Goal: Find contact information: Find contact information

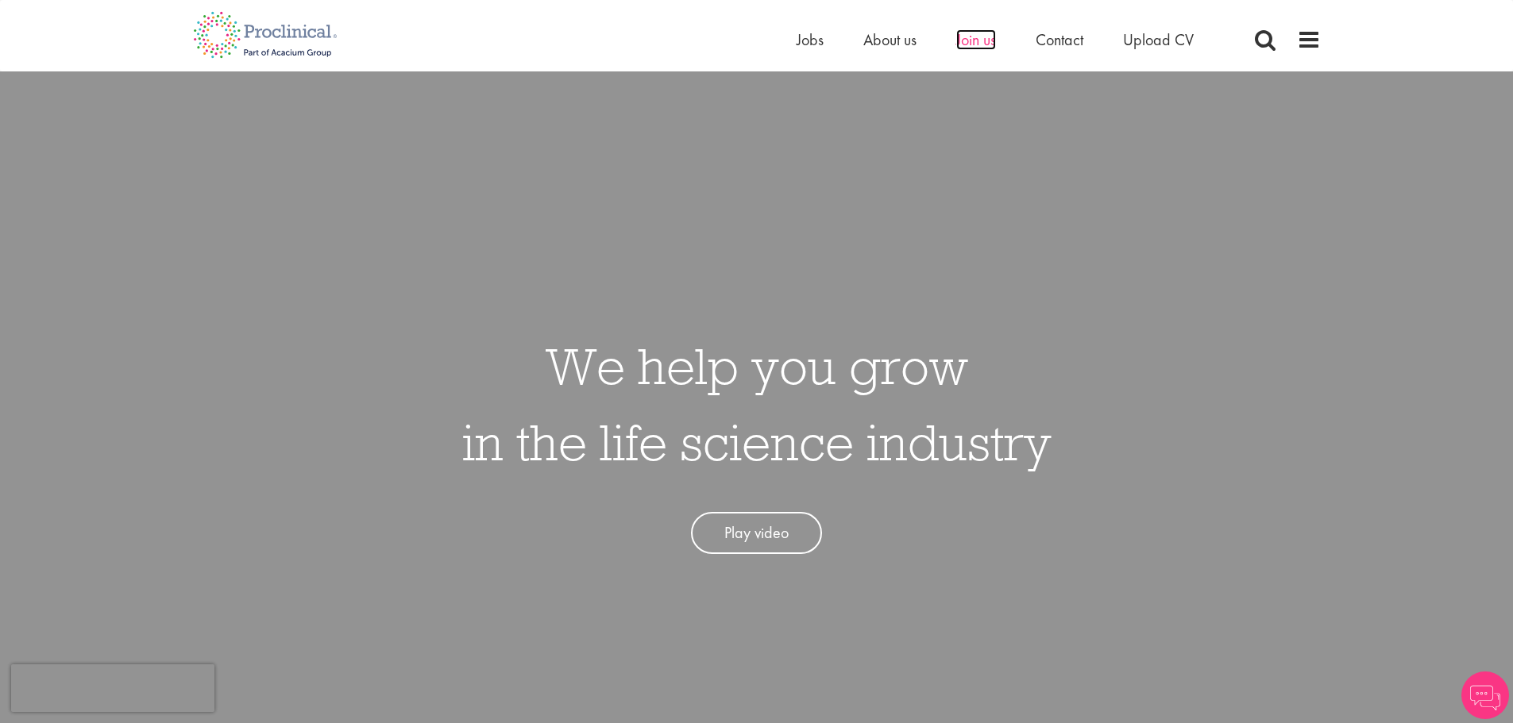
click at [986, 35] on span "Join us" at bounding box center [976, 39] width 40 height 21
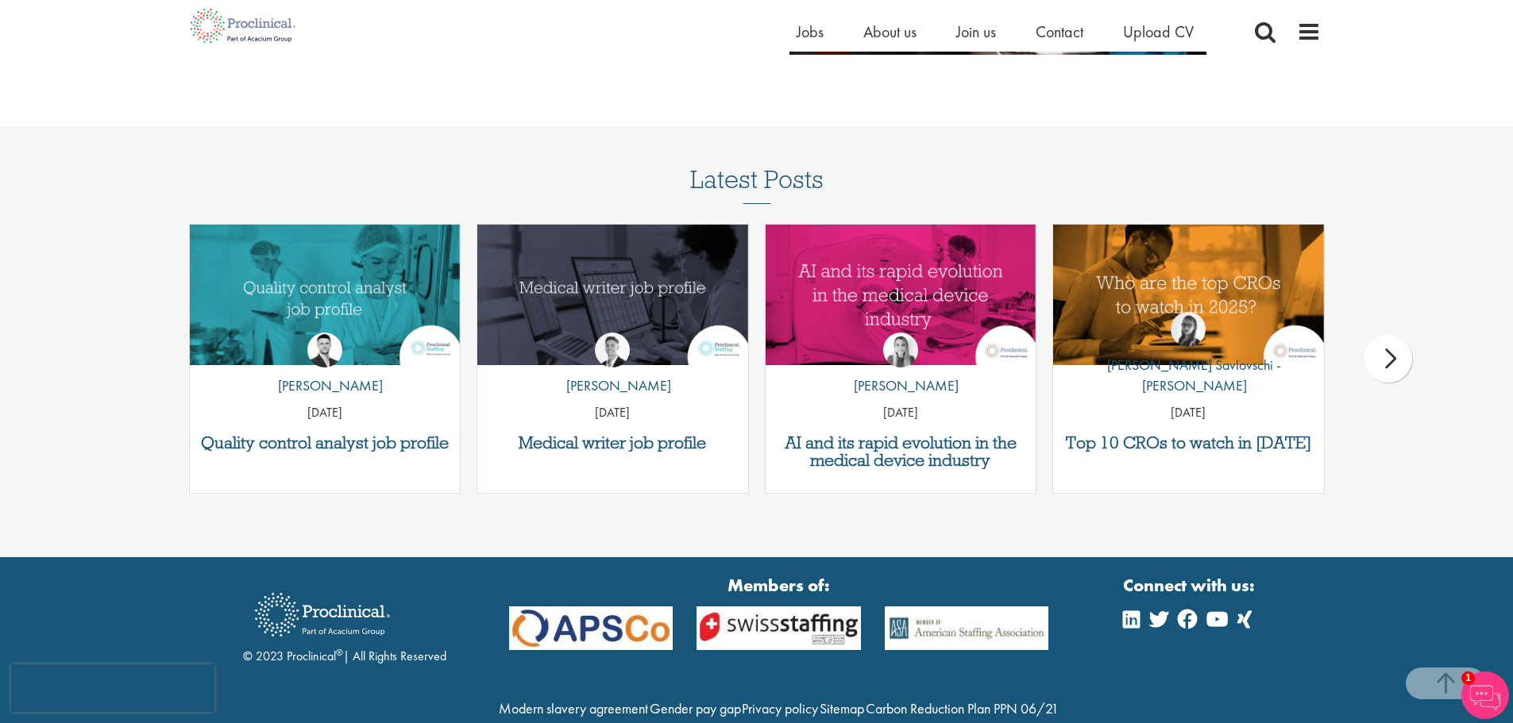
scroll to position [2062, 0]
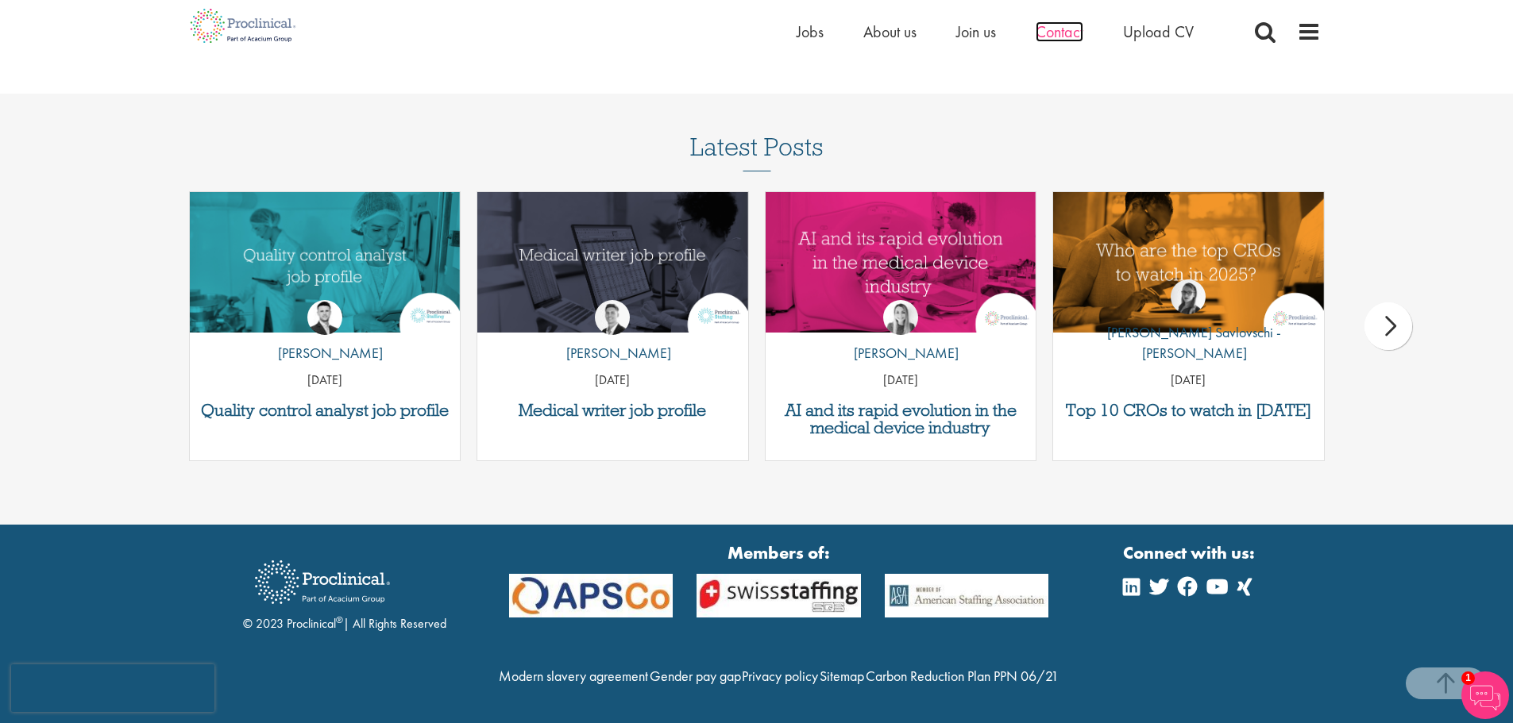
click at [1075, 38] on span "Contact" at bounding box center [1060, 31] width 48 height 21
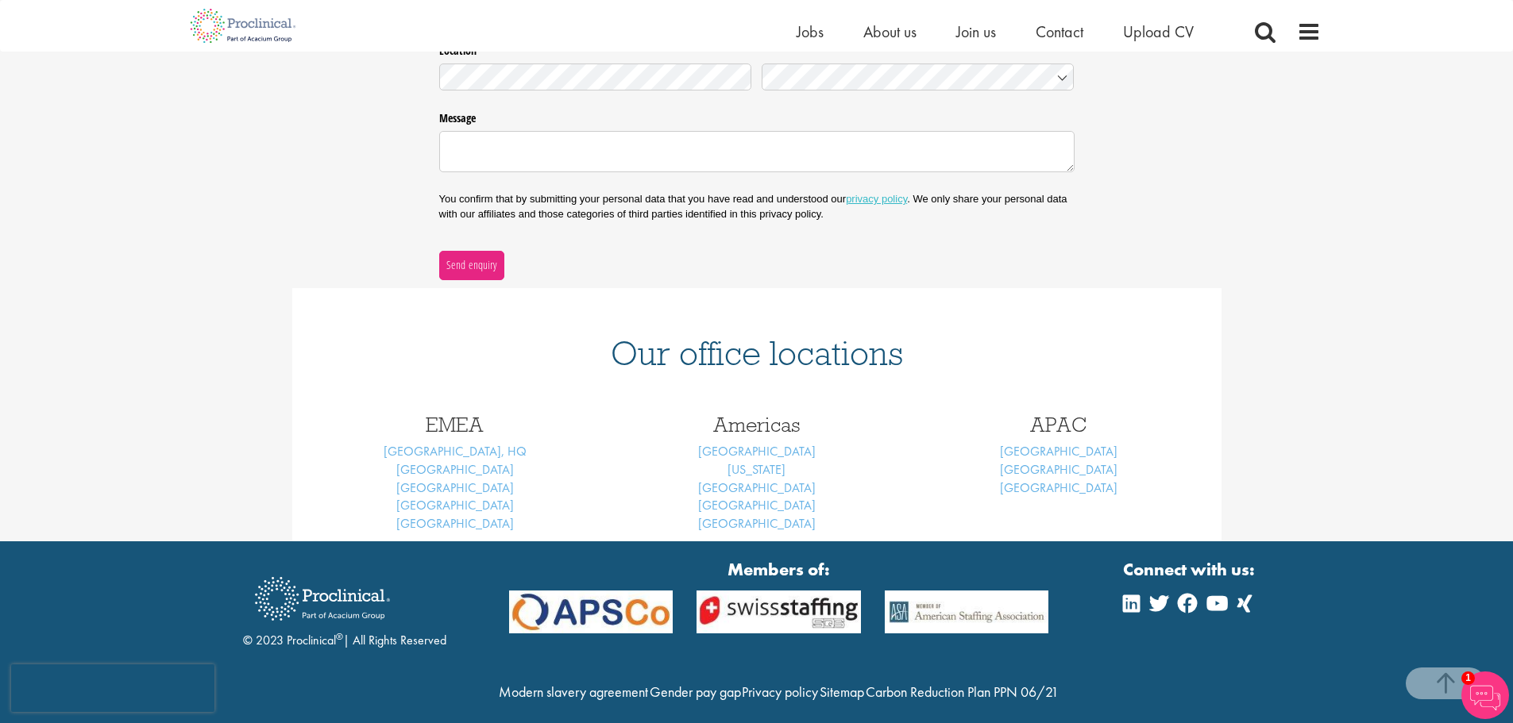
scroll to position [436, 0]
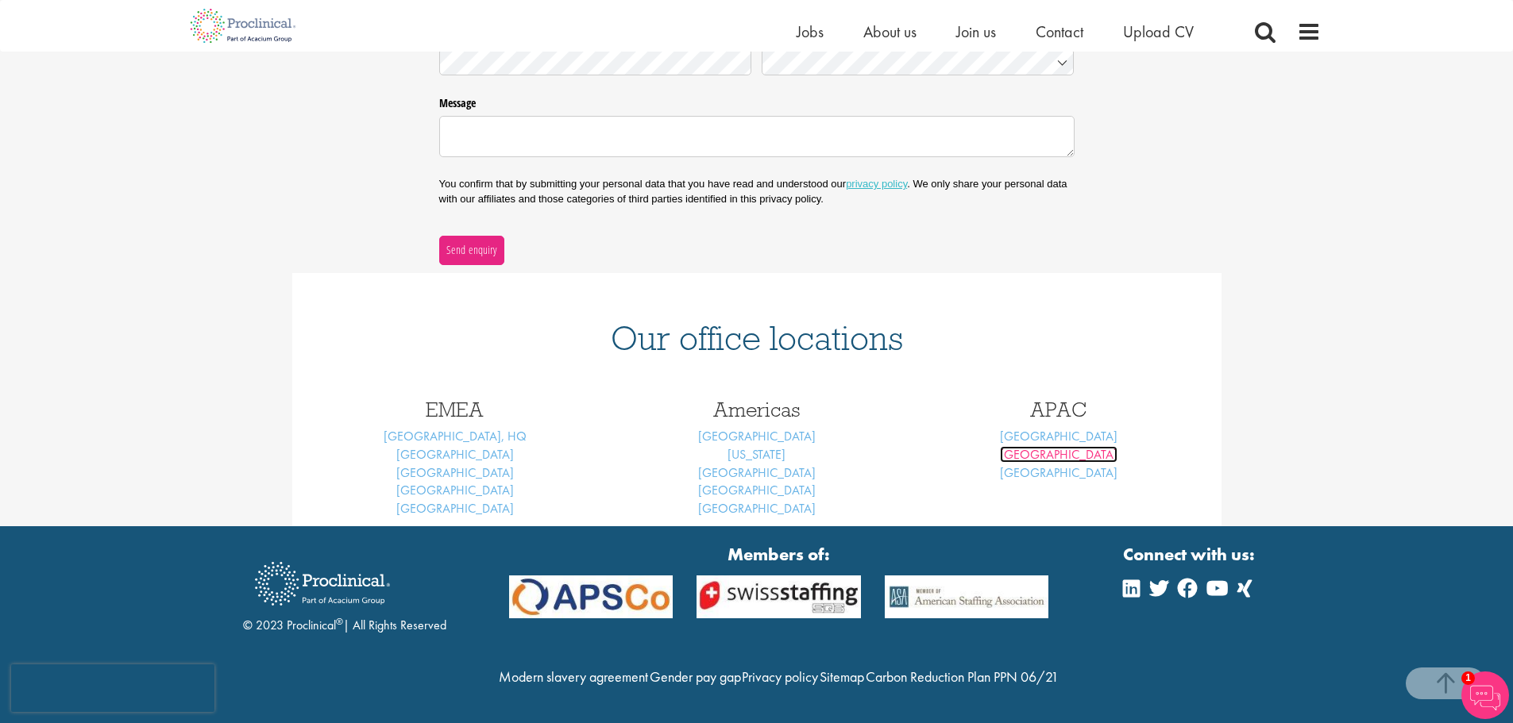
click at [1064, 451] on link "Sydney" at bounding box center [1059, 454] width 118 height 17
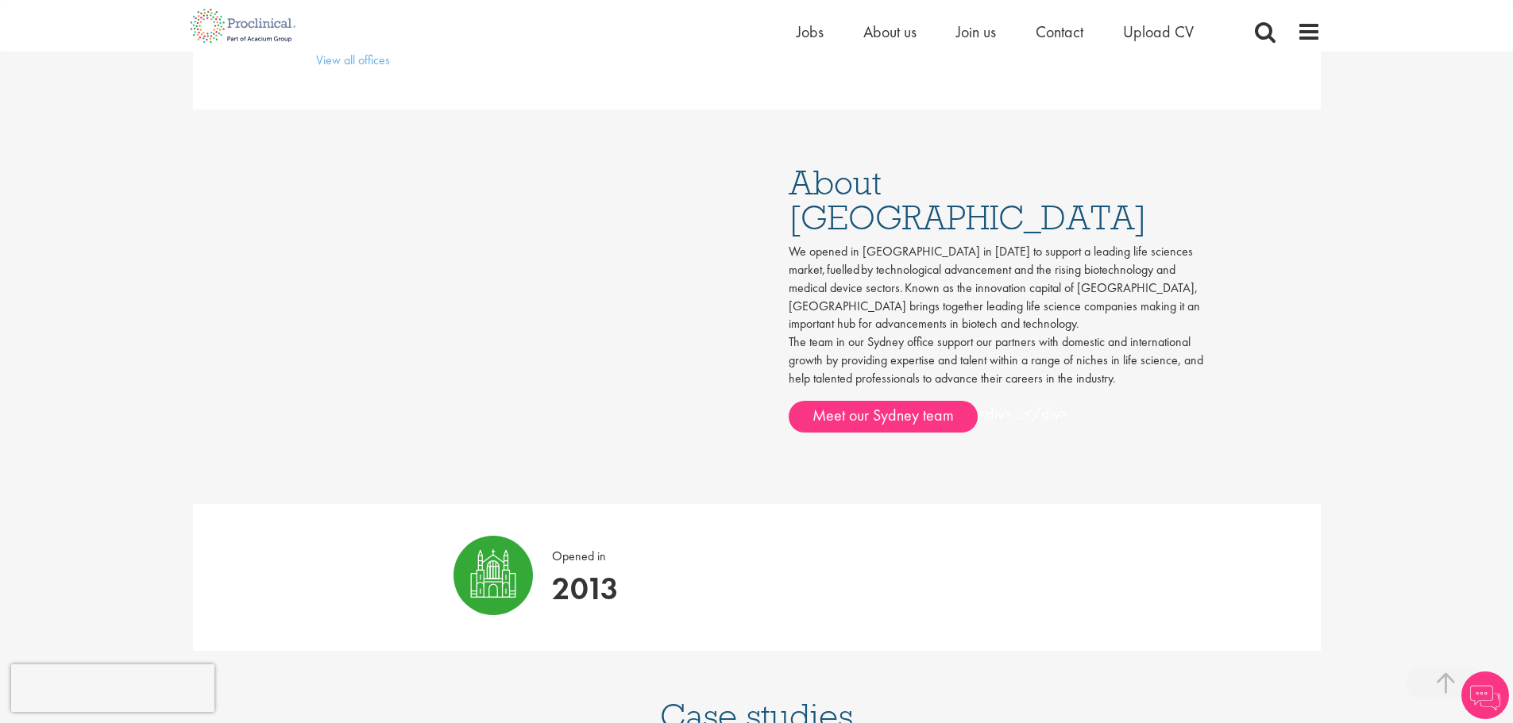
scroll to position [874, 0]
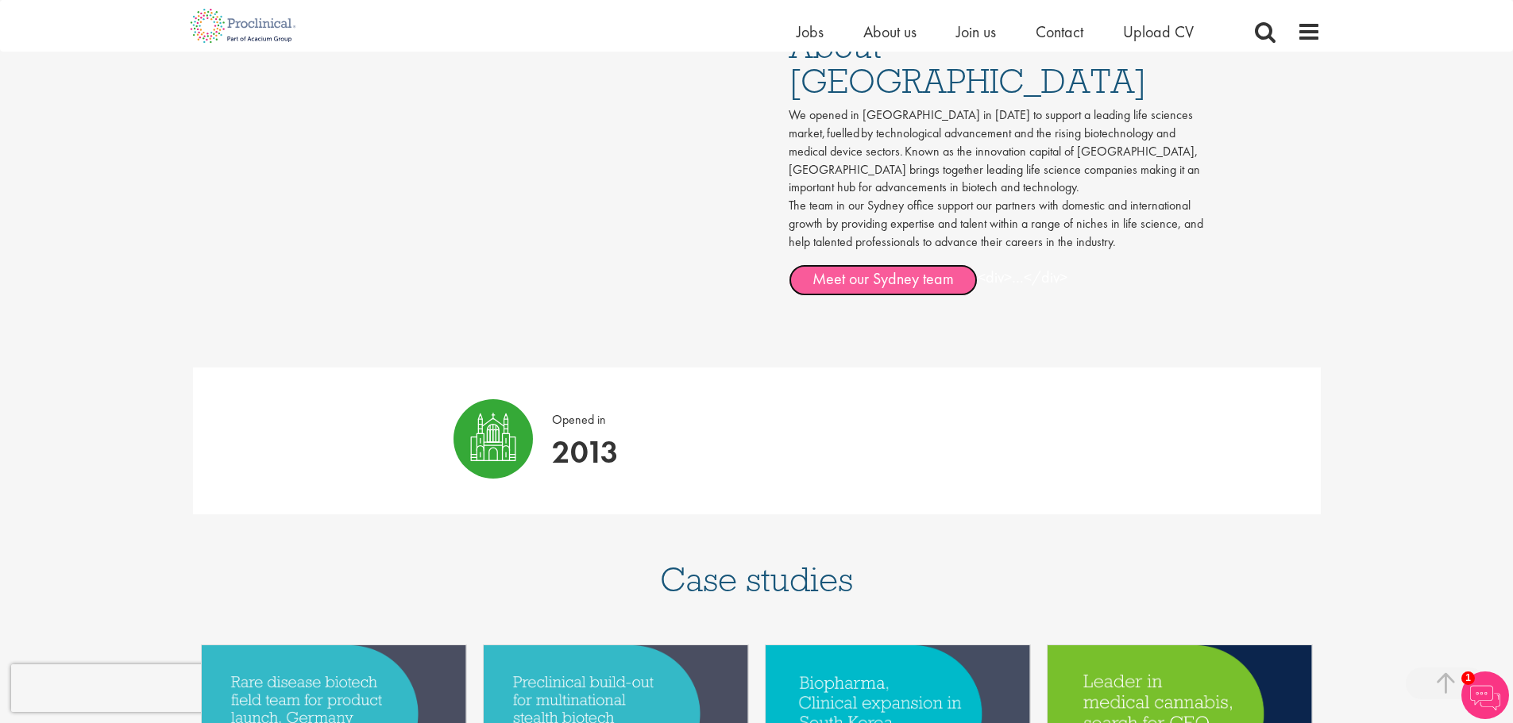
click at [912, 264] on link "Meet our Sydney team" at bounding box center [883, 280] width 189 height 32
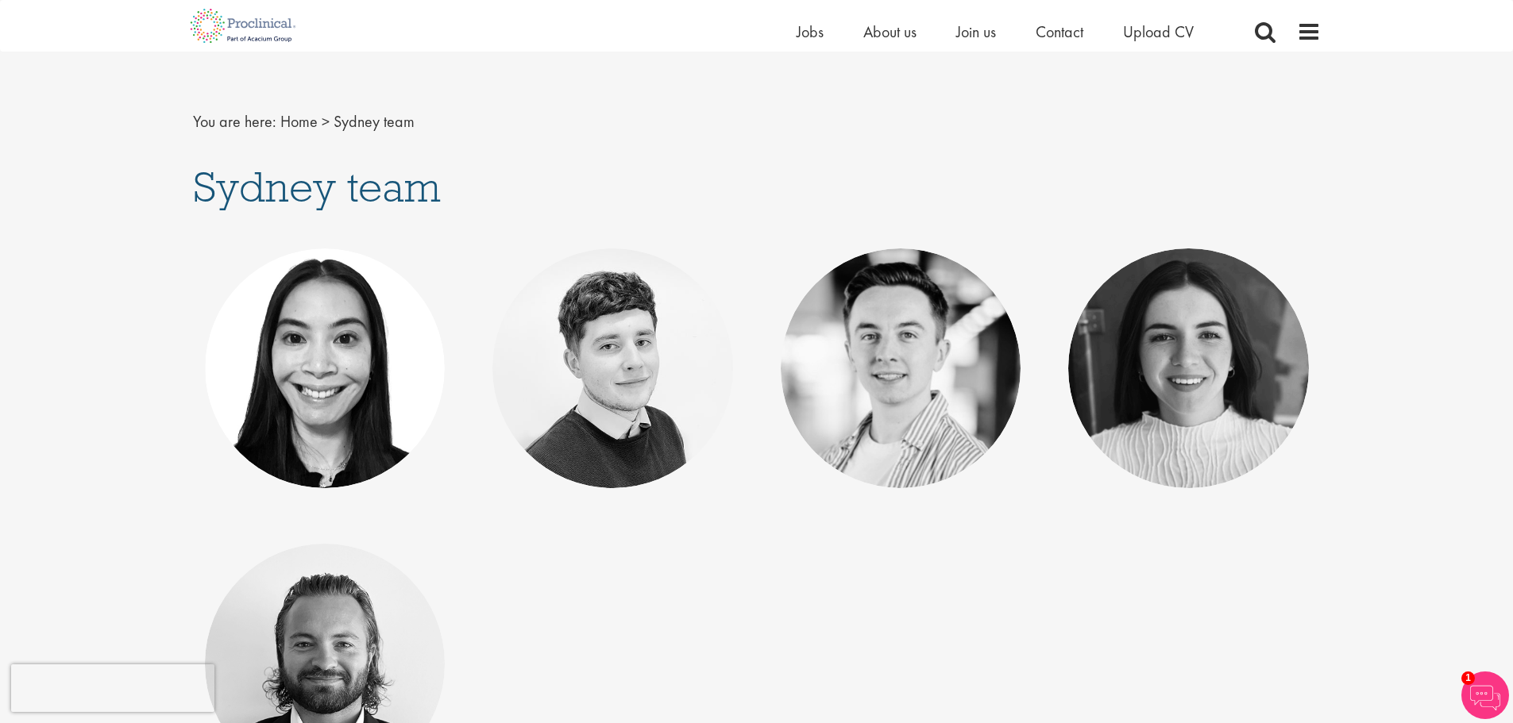
scroll to position [318, 0]
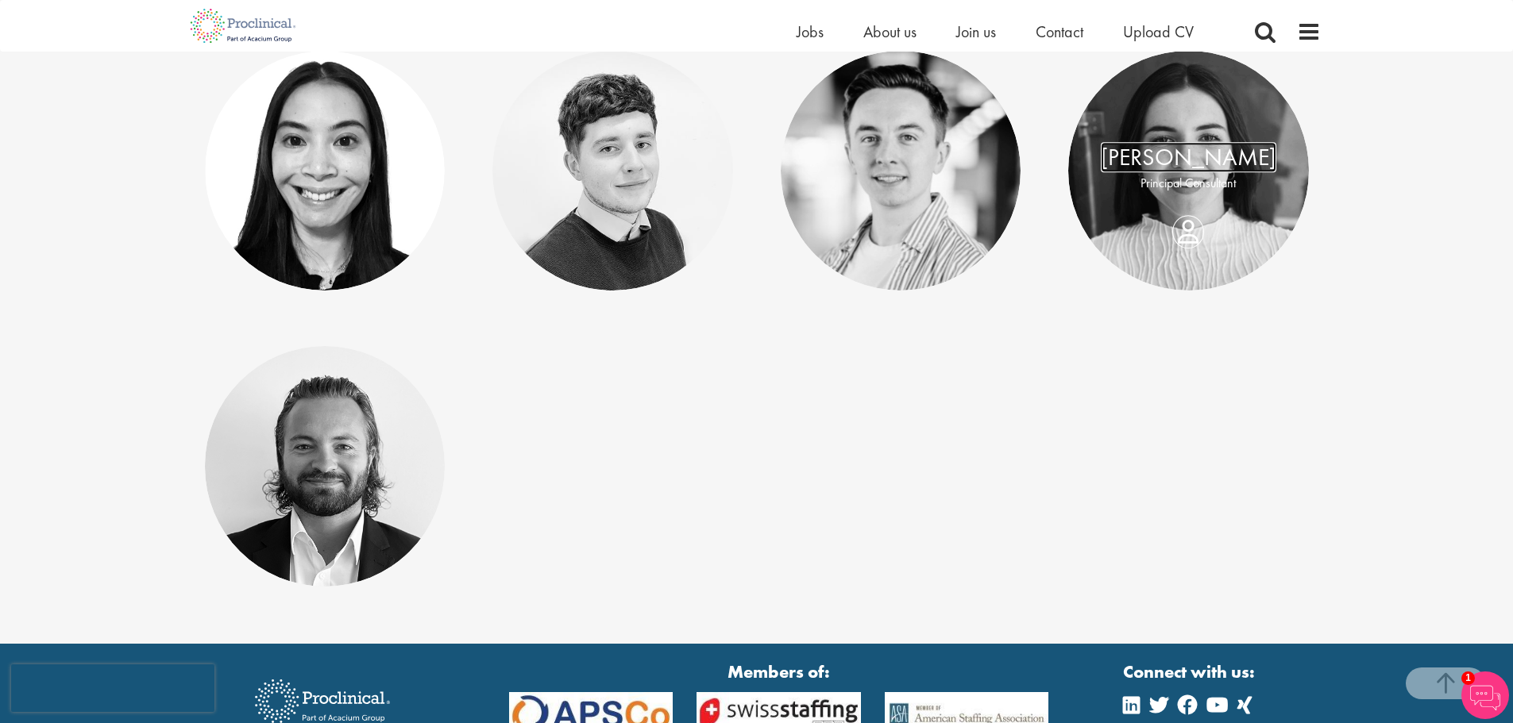
click at [1209, 158] on link "[PERSON_NAME]" at bounding box center [1189, 157] width 176 height 30
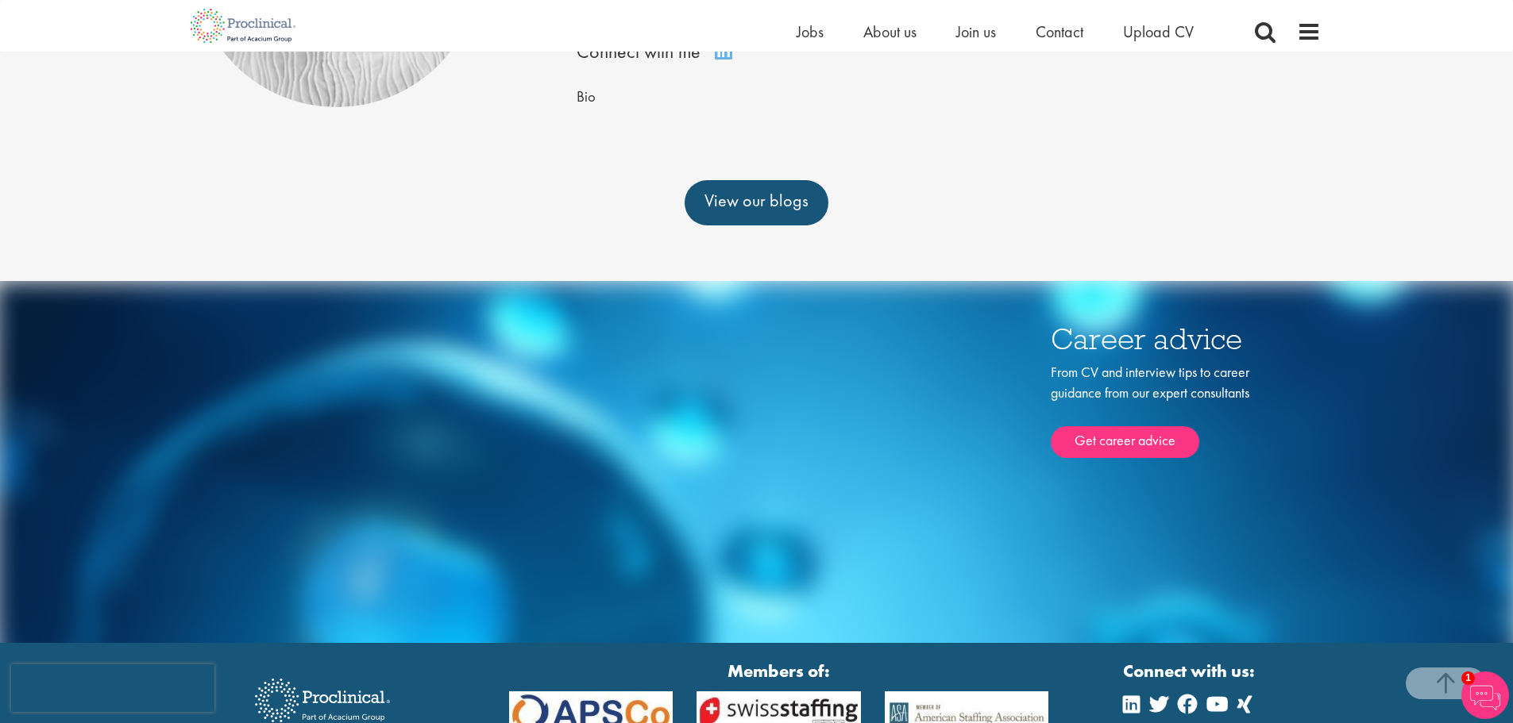
scroll to position [549, 0]
